Goal: Information Seeking & Learning: Learn about a topic

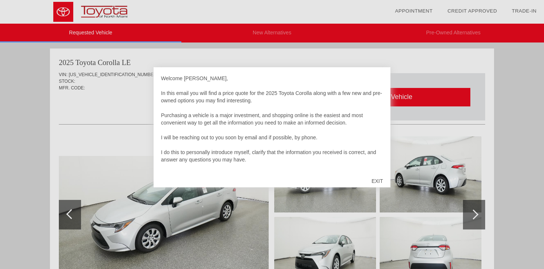
click at [40, 144] on div at bounding box center [272, 134] width 544 height 269
click at [379, 178] on div "EXIT" at bounding box center [377, 181] width 26 height 22
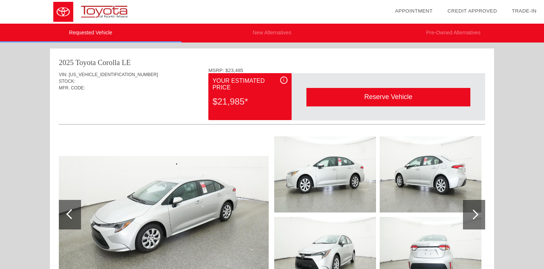
click at [283, 80] on span "i" at bounding box center [283, 80] width 1 height 5
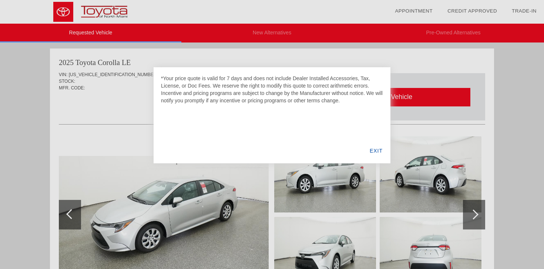
click at [377, 150] on div "EXIT" at bounding box center [376, 150] width 28 height 25
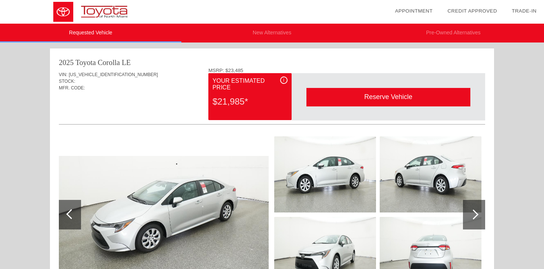
click at [234, 72] on div "MSRP: $23,485" at bounding box center [346, 71] width 277 height 6
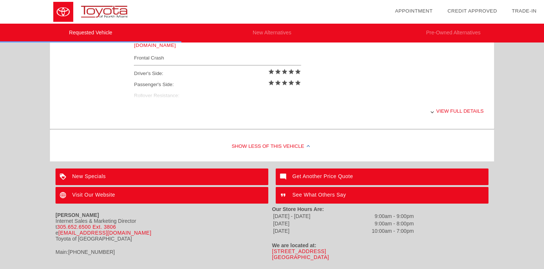
scroll to position [347, 0]
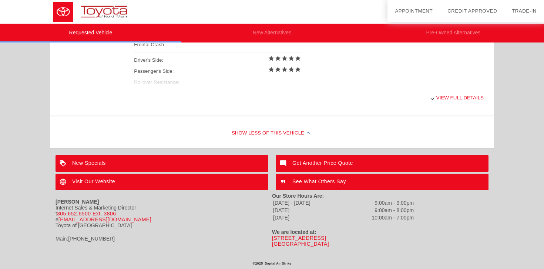
click at [464, 94] on div "View full details" at bounding box center [309, 98] width 350 height 18
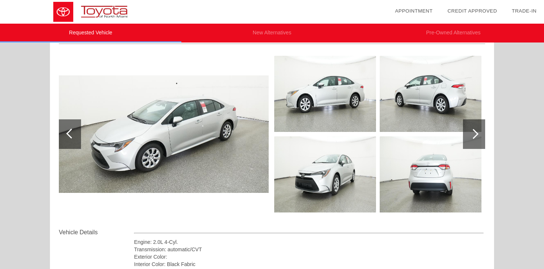
scroll to position [0, 0]
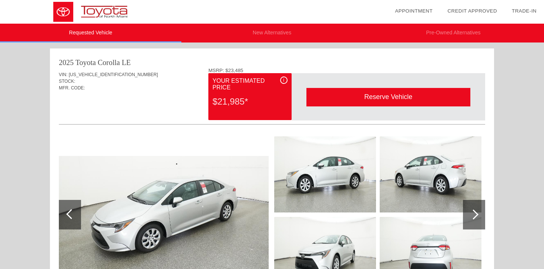
click at [94, 75] on span "[US_VEHICLE_IDENTIFICATION_NUMBER]" at bounding box center [113, 74] width 89 height 5
copy span "[US_VEHICLE_IDENTIFICATION_NUMBER]"
